Goal: Task Accomplishment & Management: Use online tool/utility

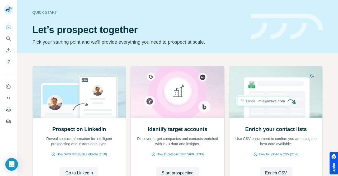
scroll to position [46, 0]
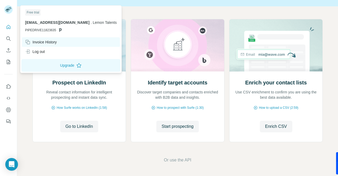
click at [42, 43] on div "Invoice History" at bounding box center [41, 41] width 32 height 5
click at [54, 40] on div "Invoice History" at bounding box center [41, 41] width 32 height 5
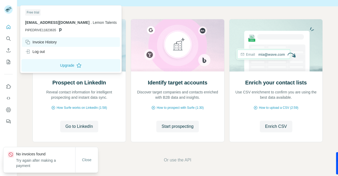
click at [54, 40] on div "Invoice History" at bounding box center [41, 41] width 32 height 5
click at [40, 41] on div "Invoice History" at bounding box center [41, 41] width 32 height 5
click at [30, 41] on icon at bounding box center [28, 42] width 3 height 3
click at [40, 42] on div "Invoice History" at bounding box center [41, 41] width 32 height 5
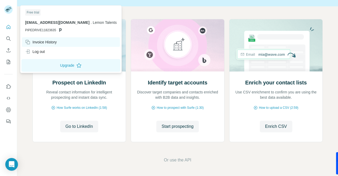
click at [52, 43] on div "Invoice History" at bounding box center [41, 41] width 32 height 5
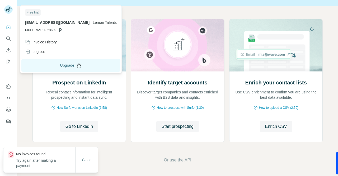
click at [98, 65] on button "Upgrade" at bounding box center [70, 65] width 99 height 13
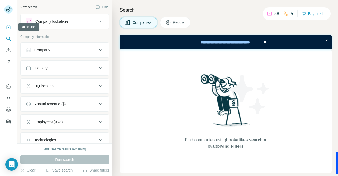
click at [9, 27] on icon "Quick start" at bounding box center [8, 26] width 5 height 5
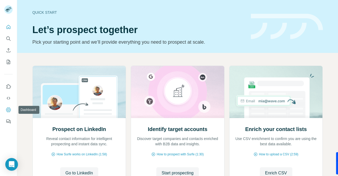
click at [6, 110] on icon "Dashboard" at bounding box center [8, 109] width 5 height 5
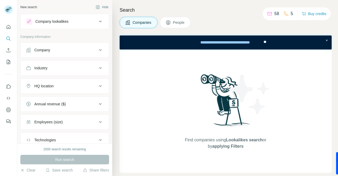
click at [65, 25] on button "Company lookalikes" at bounding box center [65, 21] width 88 height 13
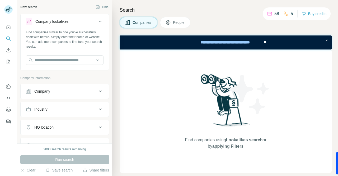
click at [65, 25] on button "Company lookalikes" at bounding box center [65, 22] width 88 height 15
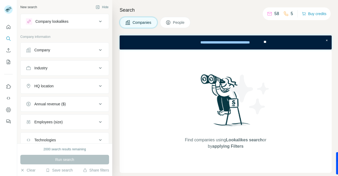
click at [64, 50] on div "Company" at bounding box center [61, 49] width 71 height 5
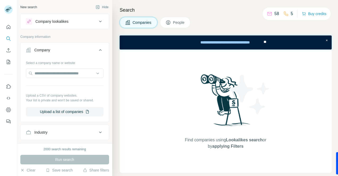
click at [77, 45] on button "Company" at bounding box center [65, 51] width 88 height 15
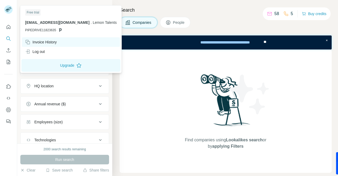
click at [47, 40] on div "Invoice History" at bounding box center [41, 41] width 32 height 5
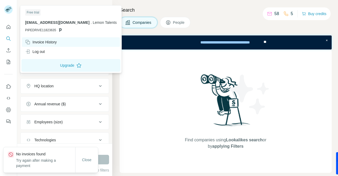
click at [57, 44] on div "Invoice History" at bounding box center [41, 41] width 32 height 5
click at [57, 43] on div "Invoice History" at bounding box center [41, 41] width 32 height 5
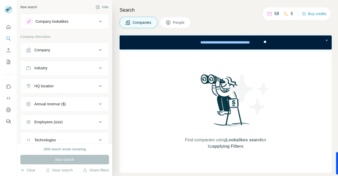
click at [93, 20] on div "Company lookalikes" at bounding box center [61, 21] width 71 height 6
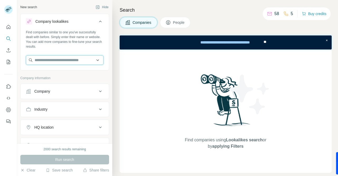
click at [68, 58] on input "text" at bounding box center [65, 60] width 78 height 10
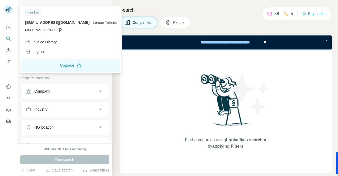
click at [7, 8] on g at bounding box center [8, 9] width 8 height 8
click at [35, 39] on div "Invoice History" at bounding box center [41, 41] width 32 height 5
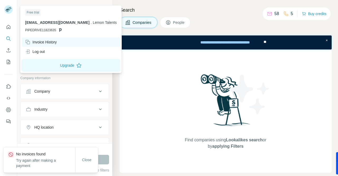
click at [36, 38] on div "Invoice History" at bounding box center [71, 42] width 98 height 10
click at [88, 162] on span "Close" at bounding box center [87, 159] width 10 height 5
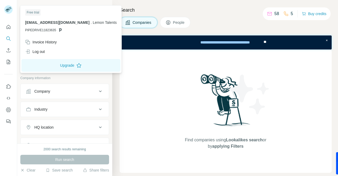
click at [88, 22] on span "[EMAIL_ADDRESS][DOMAIN_NAME]" at bounding box center [57, 22] width 64 height 4
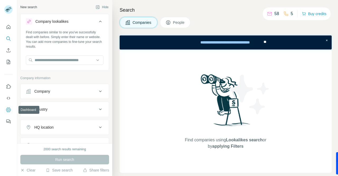
click at [10, 110] on icon "Dashboard" at bounding box center [8, 109] width 5 height 5
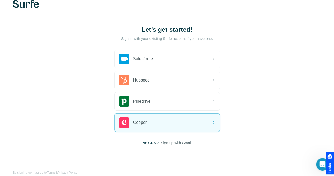
scroll to position [20, 0]
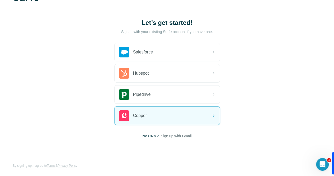
click at [161, 133] on span "Sign up with Gmail" at bounding box center [176, 135] width 31 height 5
click at [114, 151] on button "Sign up with Google" at bounding box center [167, 149] width 106 height 11
